Goal: Task Accomplishment & Management: Use online tool/utility

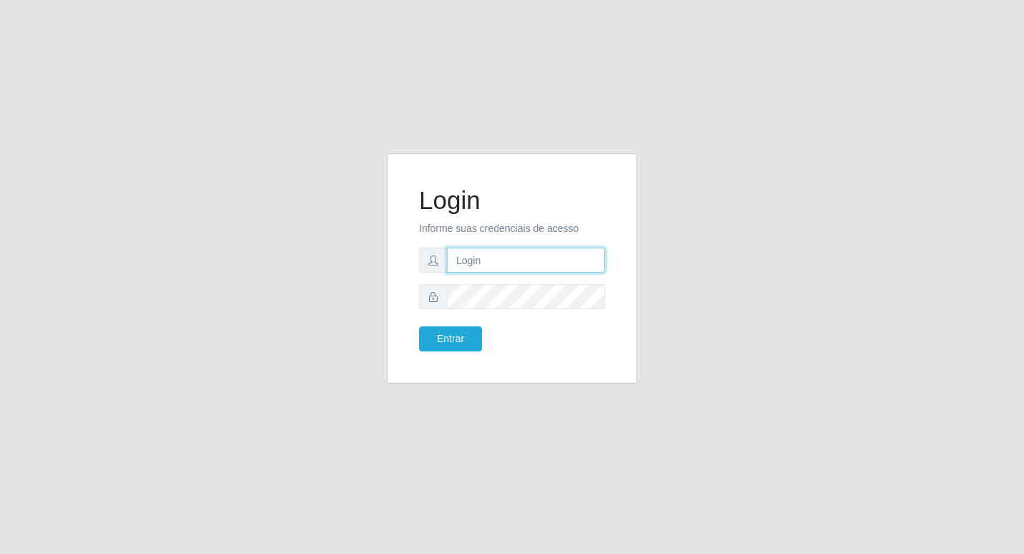
click at [469, 263] on input "text" at bounding box center [526, 260] width 158 height 25
type input "fabianabemais@b6"
click at [452, 333] on button "Entrar" at bounding box center [450, 338] width 63 height 25
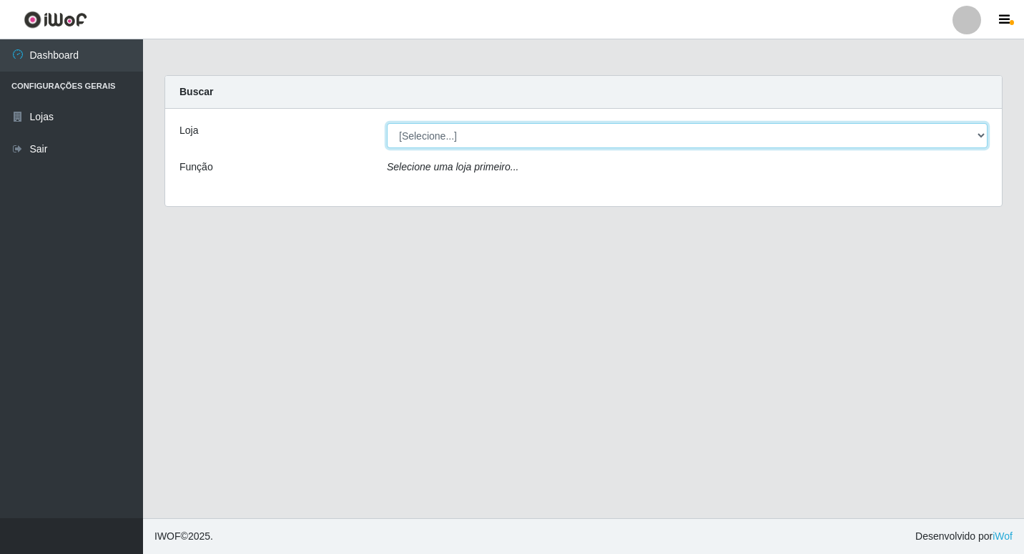
click at [976, 135] on select "[Selecione...] Bemais Supermercados - B6 Colibris" at bounding box center [687, 135] width 601 height 25
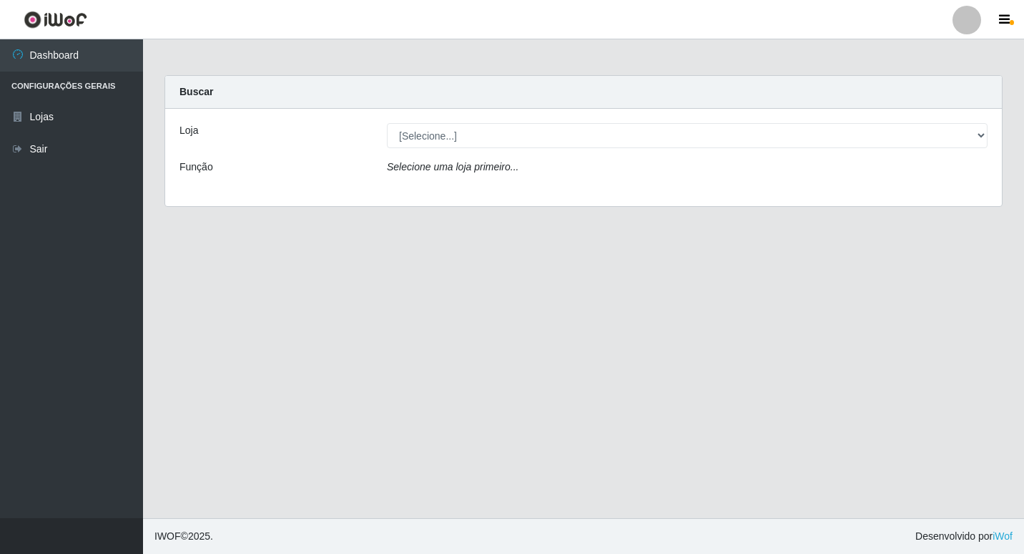
click at [622, 191] on div "Loja [Selecione...] Bemais Supermercados - B6 Colibris Função Selecione uma loj…" at bounding box center [583, 157] width 837 height 97
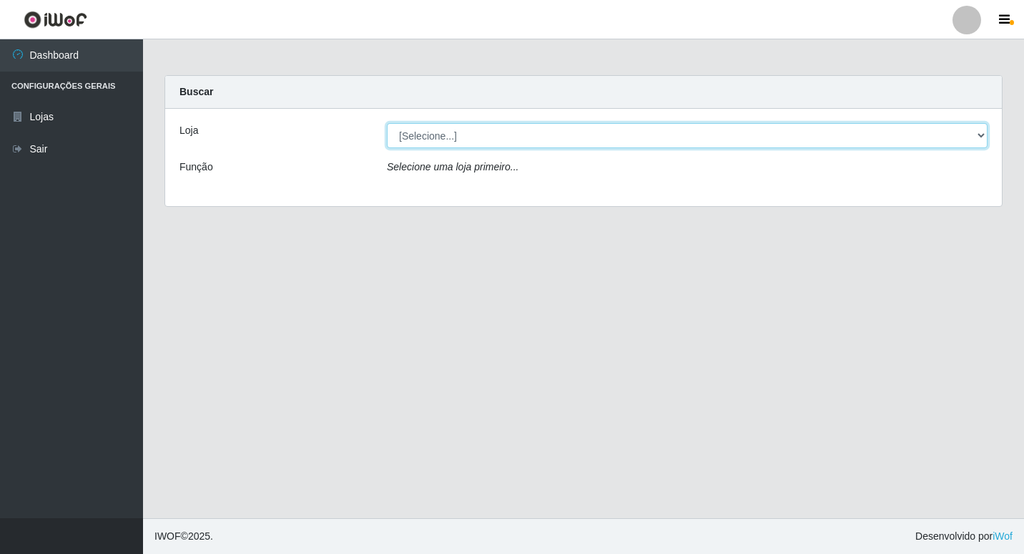
click at [984, 136] on select "[Selecione...] Bemais Supermercados - B6 Colibris" at bounding box center [687, 135] width 601 height 25
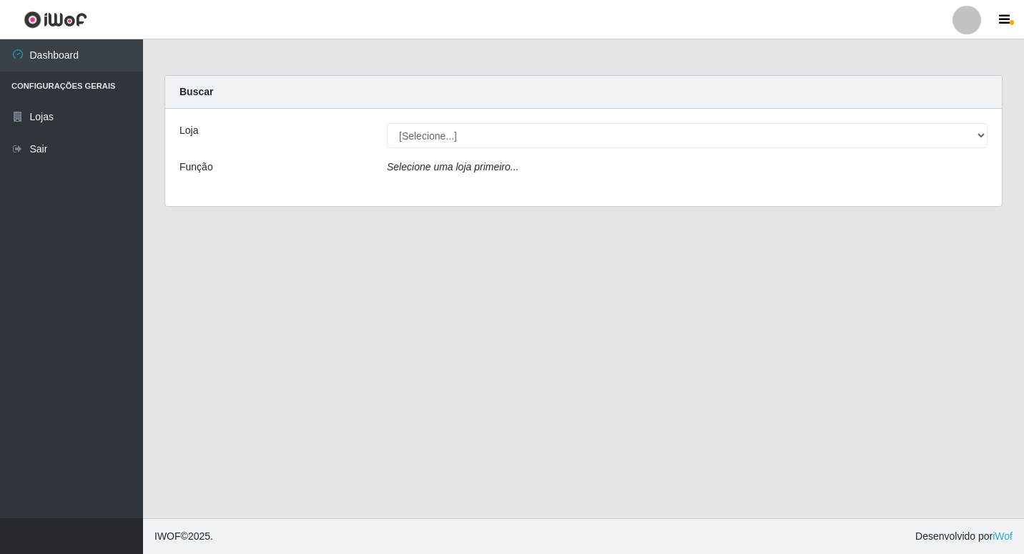
click at [648, 198] on div "Loja [Selecione...] Bemais Supermercados - B6 Colibris Função Selecione uma loj…" at bounding box center [583, 157] width 837 height 97
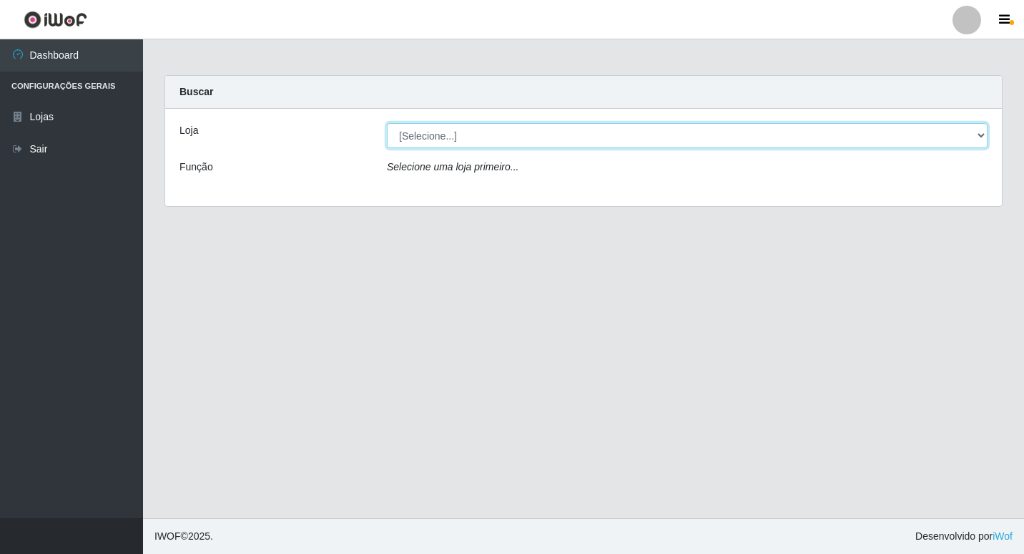
click at [980, 128] on select "[Selecione...] Bemais Supermercados - B6 Colibris" at bounding box center [687, 135] width 601 height 25
select select "406"
click at [387, 123] on select "[Selecione...] Bemais Supermercados - B6 Colibris" at bounding box center [687, 135] width 601 height 25
